Goal: Task Accomplishment & Management: Use online tool/utility

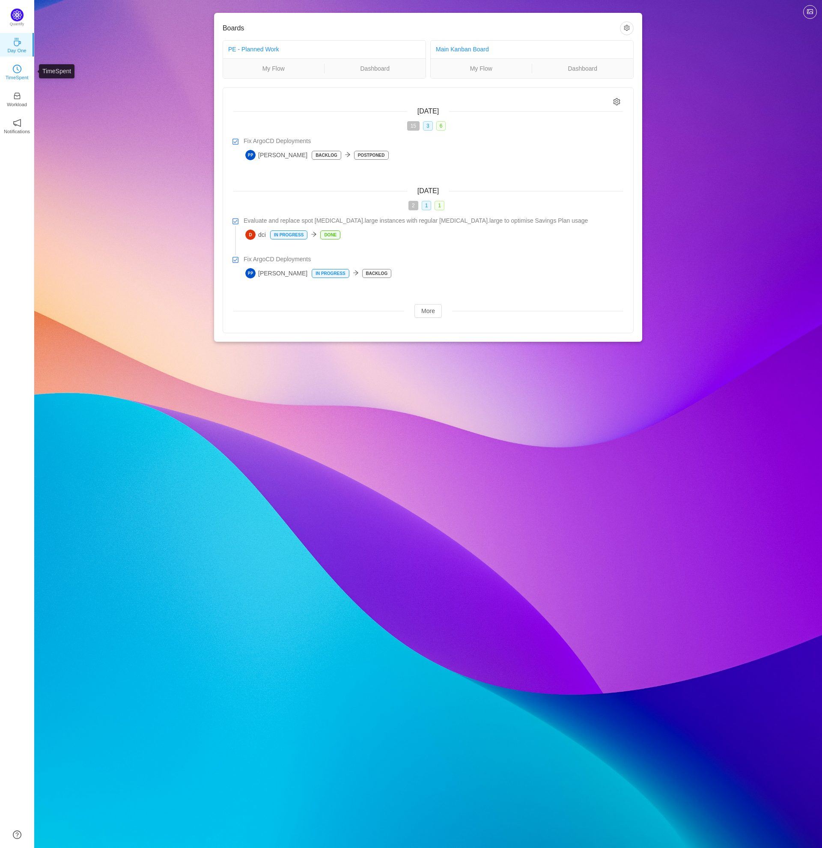
click at [21, 71] on link "TimeSpent" at bounding box center [17, 71] width 9 height 9
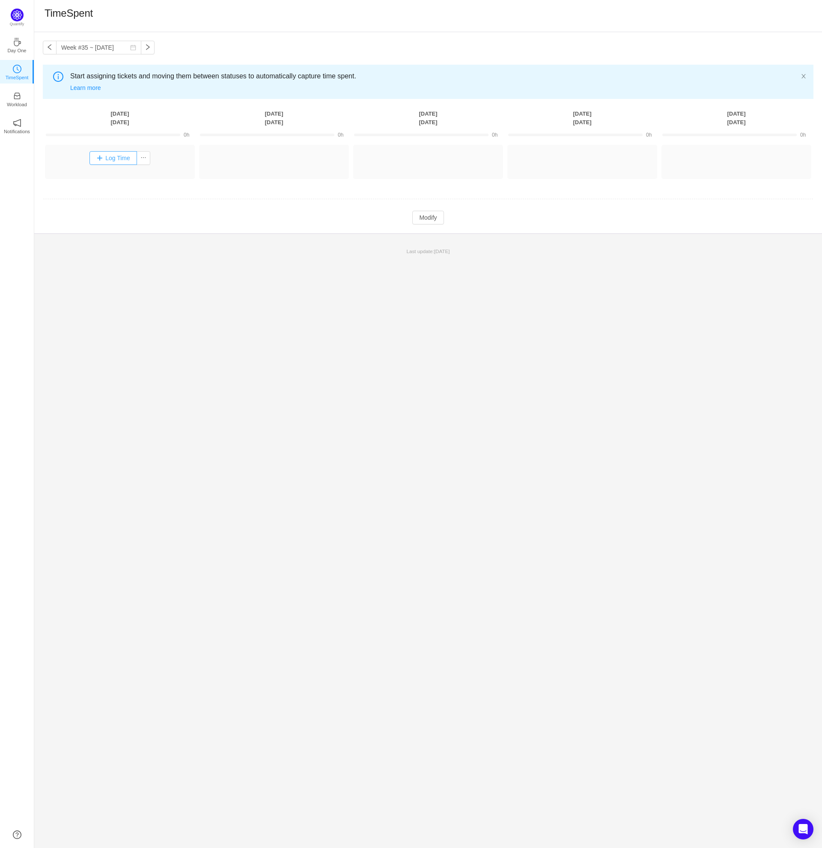
click at [124, 162] on button "Log Time" at bounding box center [113, 158] width 48 height 14
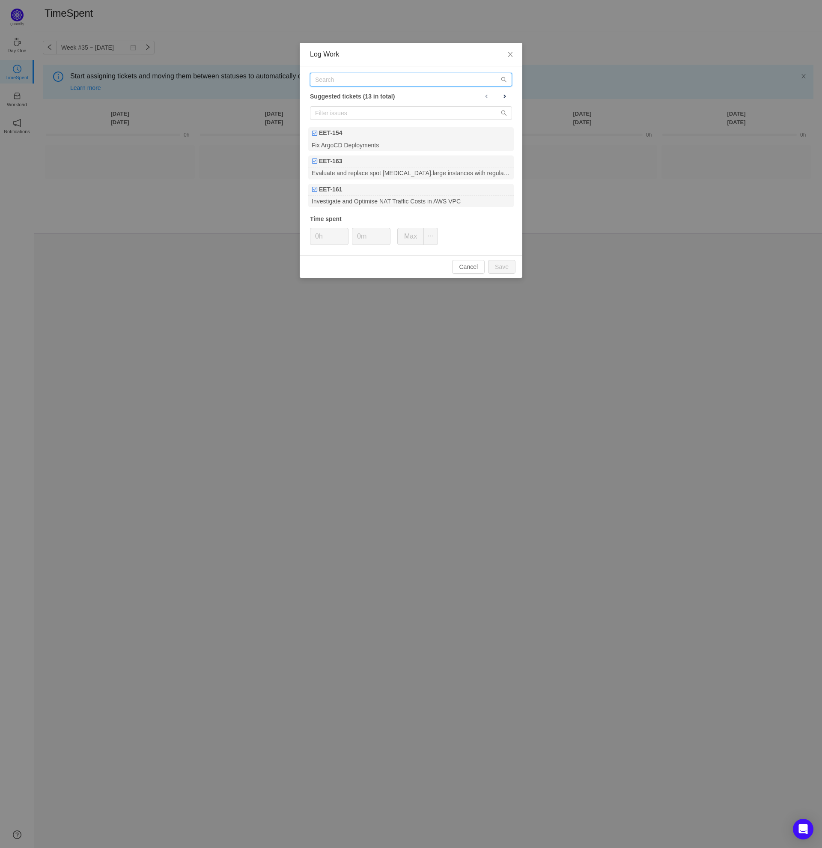
click at [357, 81] on input "text" at bounding box center [411, 80] width 202 height 14
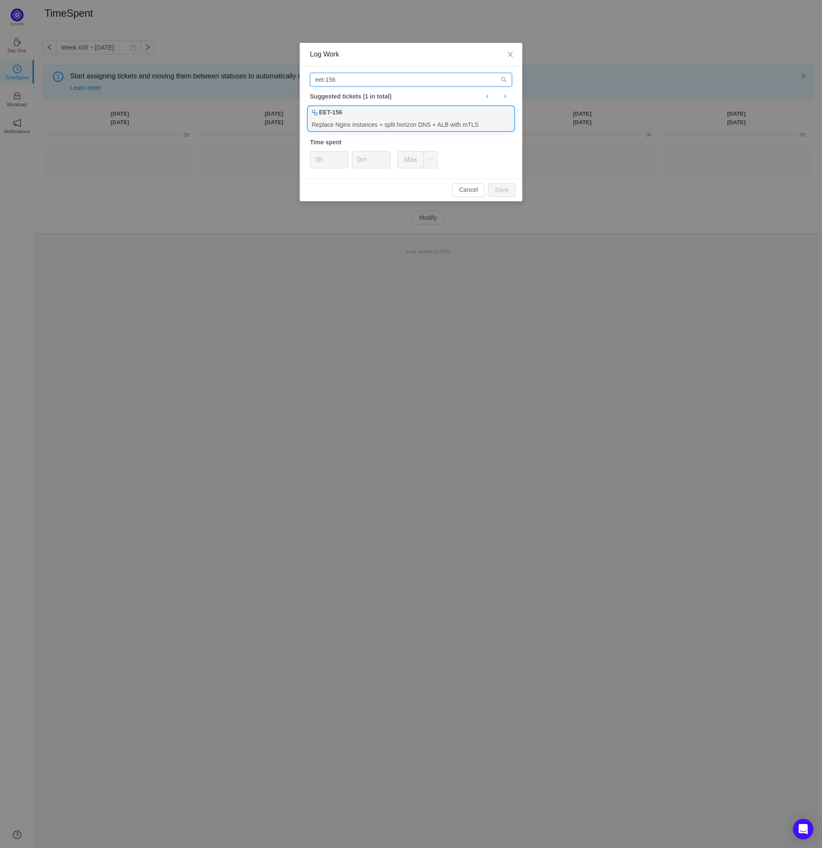
type input "eet-156"
click at [358, 120] on div "Replace Nginx instances + split horizon DNS + ALB with mTLS" at bounding box center [410, 125] width 205 height 12
click at [505, 190] on button "Save" at bounding box center [501, 190] width 27 height 14
type input "0h"
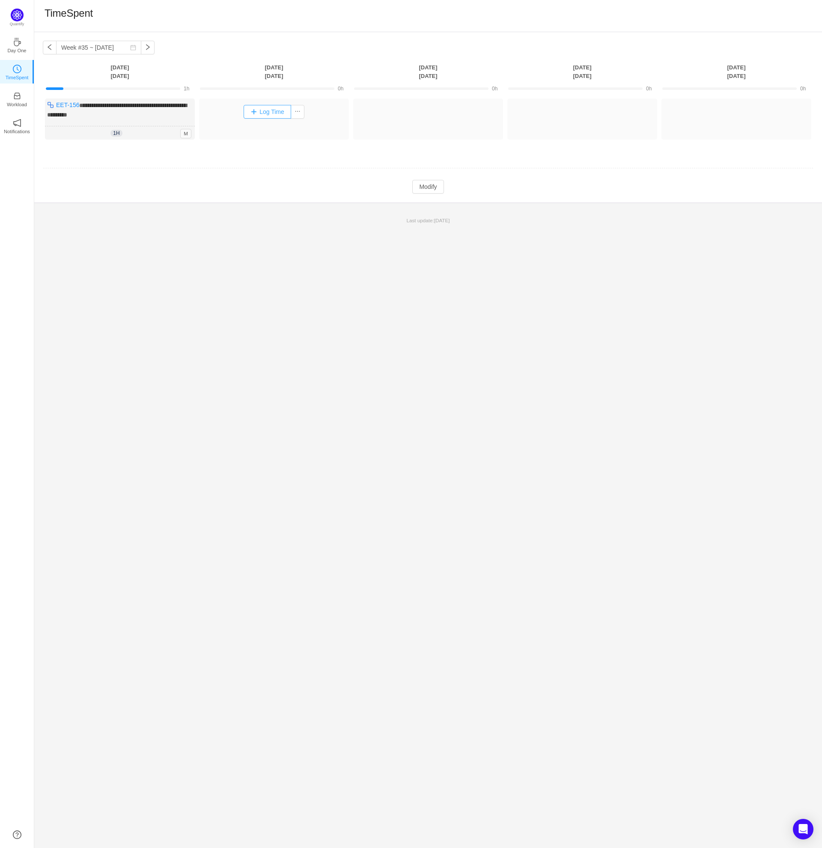
click at [269, 113] on button "Log Time" at bounding box center [268, 112] width 48 height 14
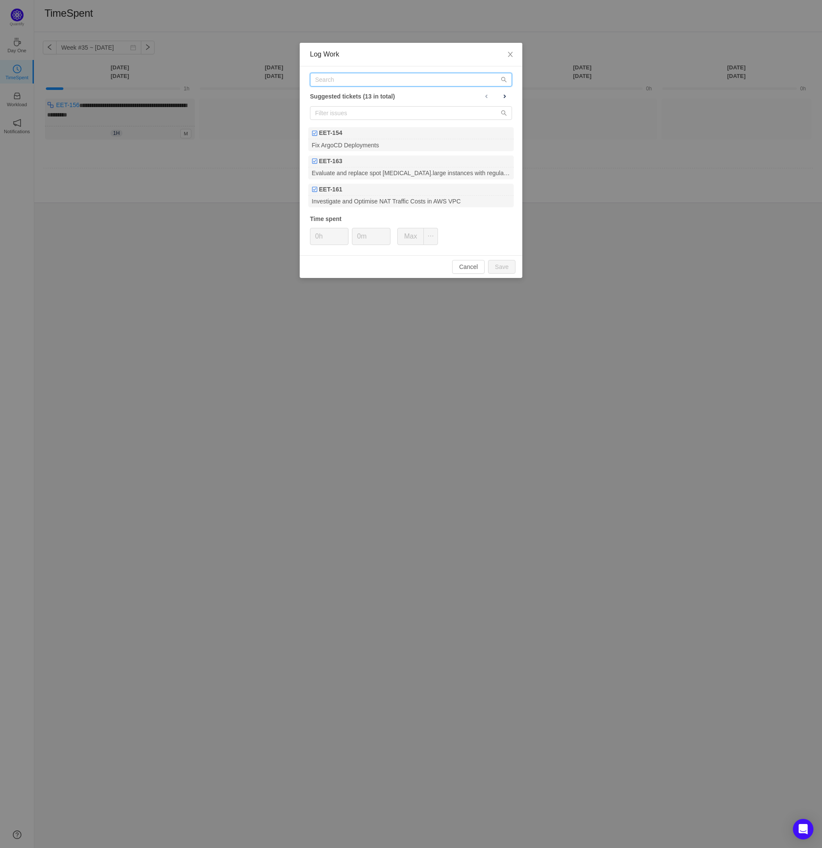
click at [347, 79] on input "text" at bounding box center [411, 80] width 202 height 14
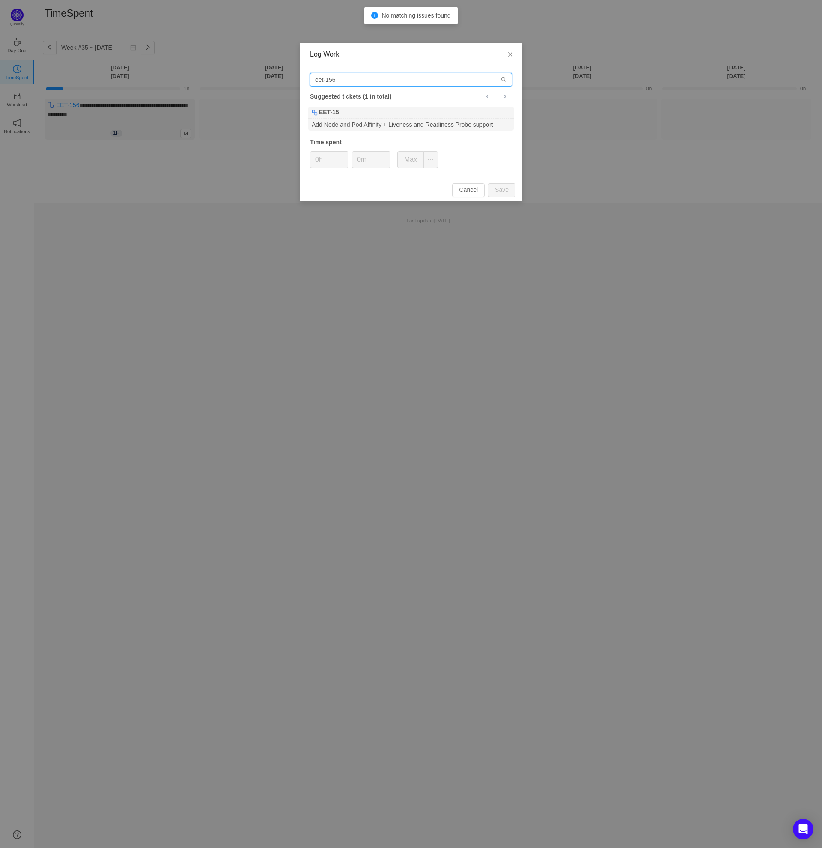
click at [359, 81] on input "eet-156" at bounding box center [411, 80] width 202 height 14
type input "eet-156"
click at [363, 120] on div "Replace Nginx instances + split horizon DNS + ALB with mTLS" at bounding box center [410, 125] width 205 height 12
click at [503, 194] on button "Save" at bounding box center [501, 190] width 27 height 14
type input "0h"
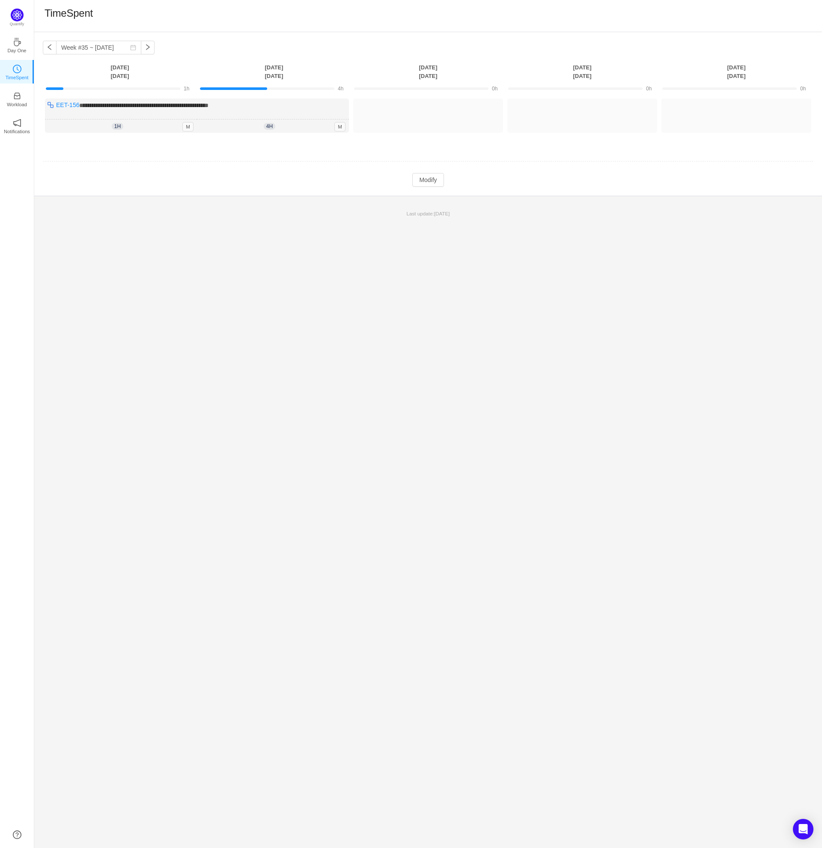
click at [415, 188] on div "**********" at bounding box center [428, 114] width 788 height 164
click at [432, 185] on button "Modify" at bounding box center [427, 180] width 31 height 14
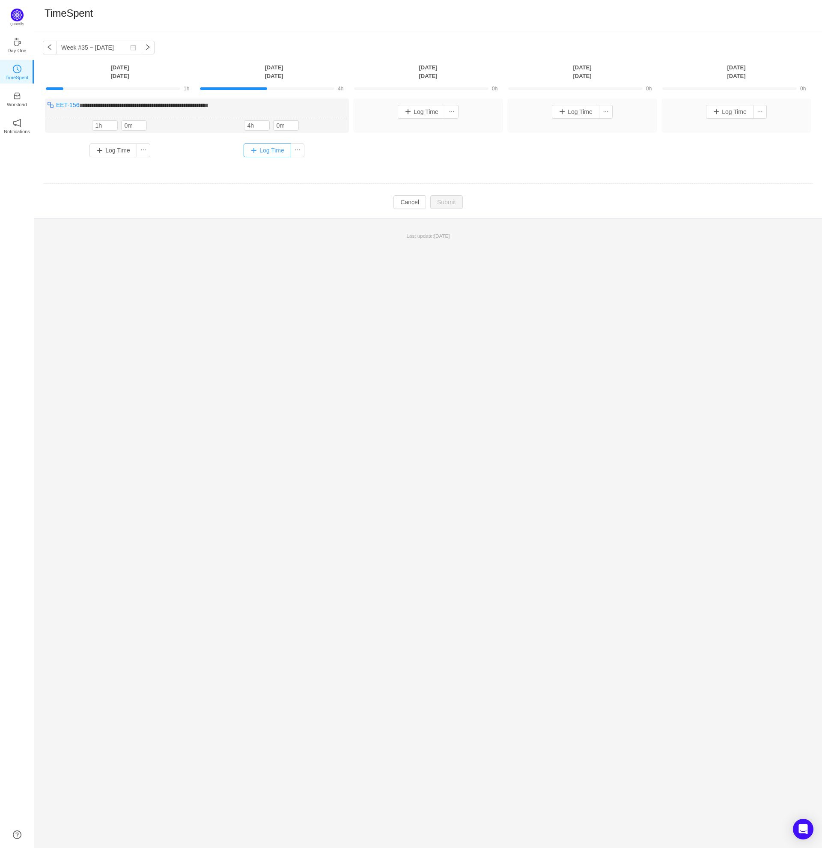
click at [272, 151] on button "Log Time" at bounding box center [268, 150] width 48 height 14
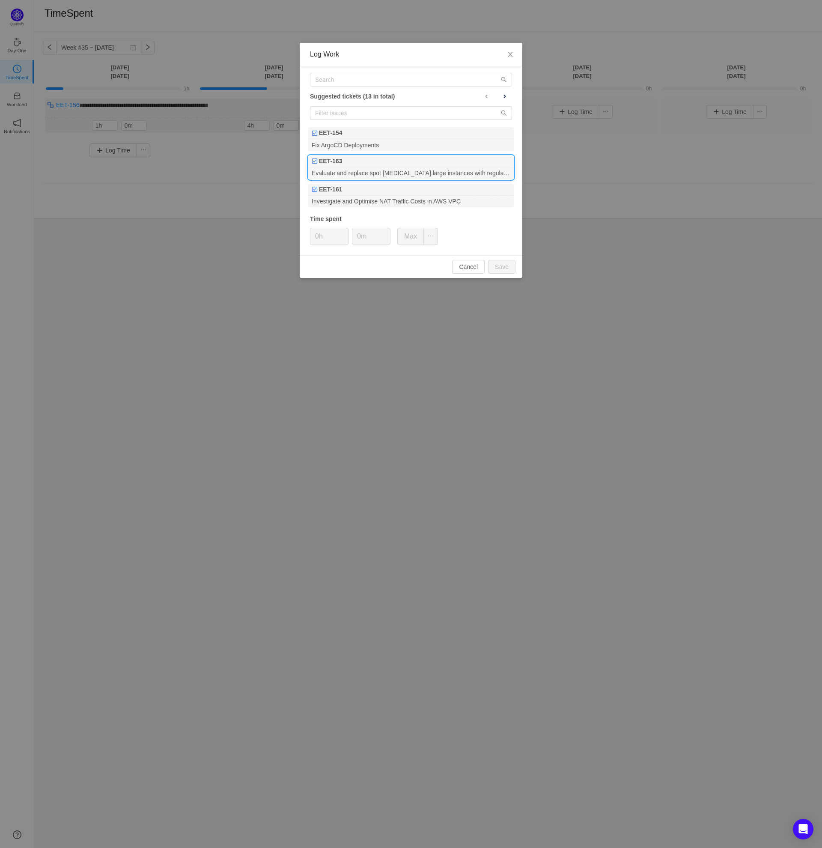
click at [378, 172] on div "Evaluate and replace spot [MEDICAL_DATA].large instances with regular [MEDICAL_…" at bounding box center [410, 173] width 205 height 12
click at [511, 265] on button "Save" at bounding box center [501, 267] width 27 height 14
type input "0m"
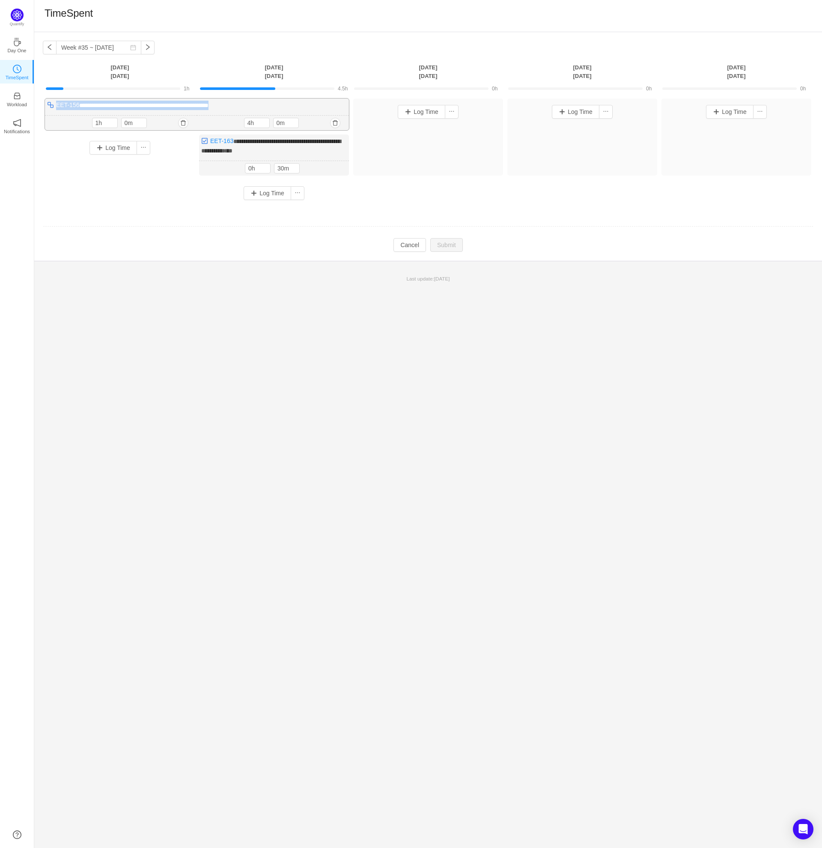
drag, startPoint x: 251, startPoint y: 105, endPoint x: 56, endPoint y: 108, distance: 195.7
click at [56, 108] on div "**********" at bounding box center [197, 114] width 304 height 32
drag, startPoint x: 211, startPoint y: 142, endPoint x: 265, endPoint y: 152, distance: 54.9
click at [265, 152] on div "**********" at bounding box center [274, 154] width 150 height 41
click at [281, 375] on div "**********" at bounding box center [428, 440] width 788 height 816
